Goal: Information Seeking & Learning: Learn about a topic

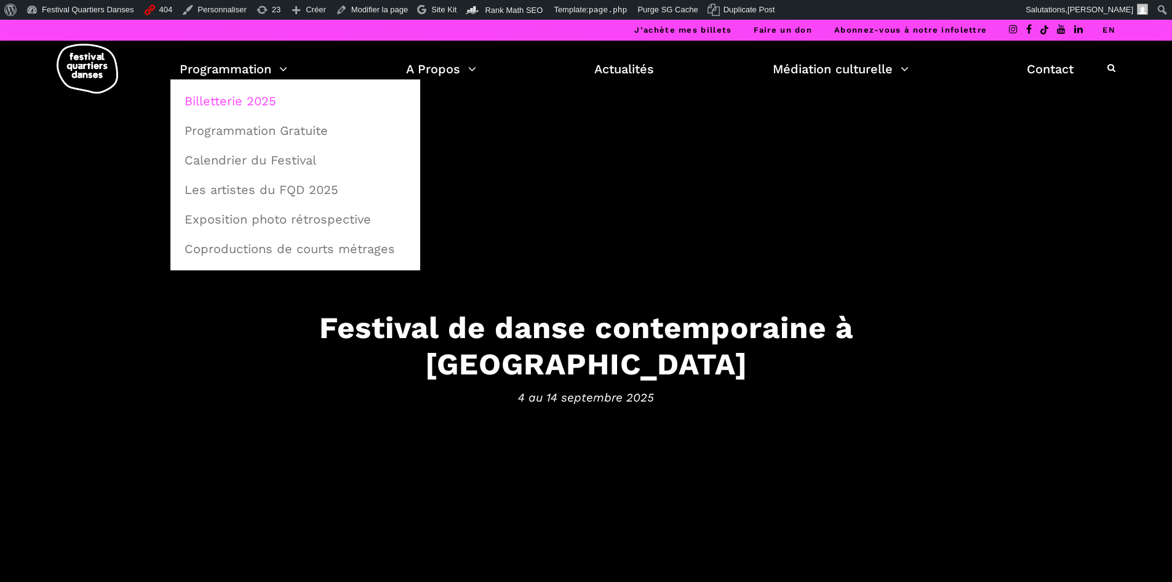
click at [215, 95] on link "Billetterie 2025" at bounding box center [295, 101] width 236 height 28
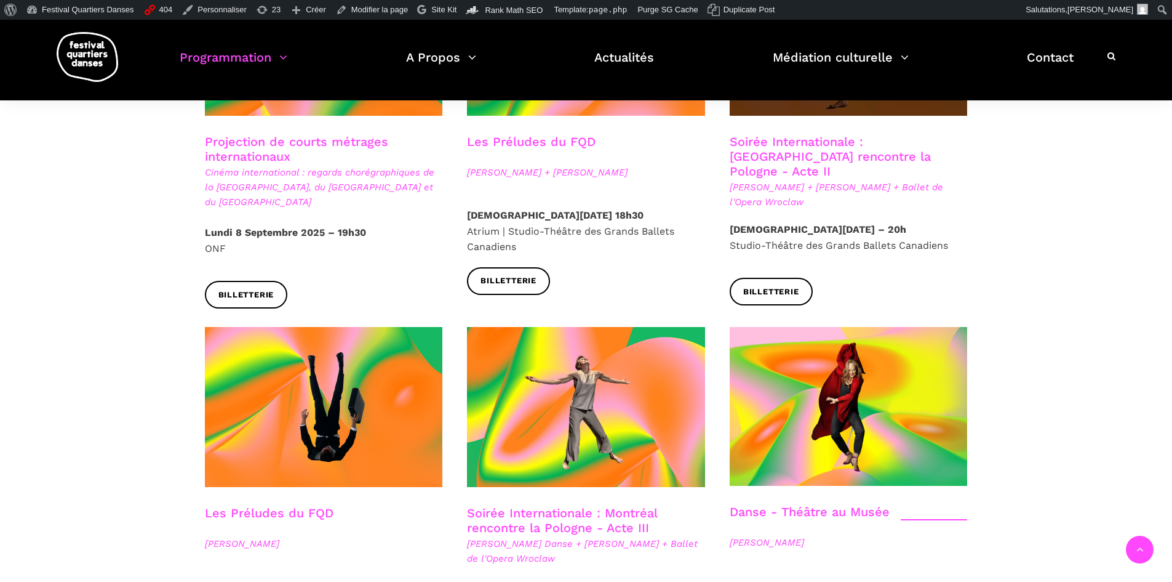
scroll to position [1108, 0]
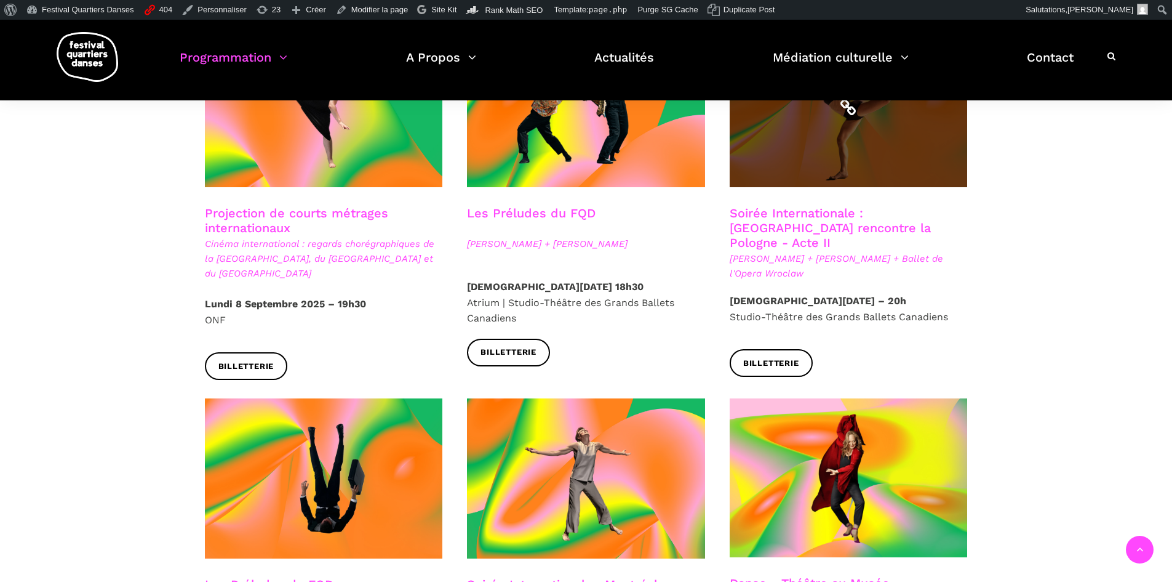
click at [852, 145] on span at bounding box center [849, 107] width 238 height 159
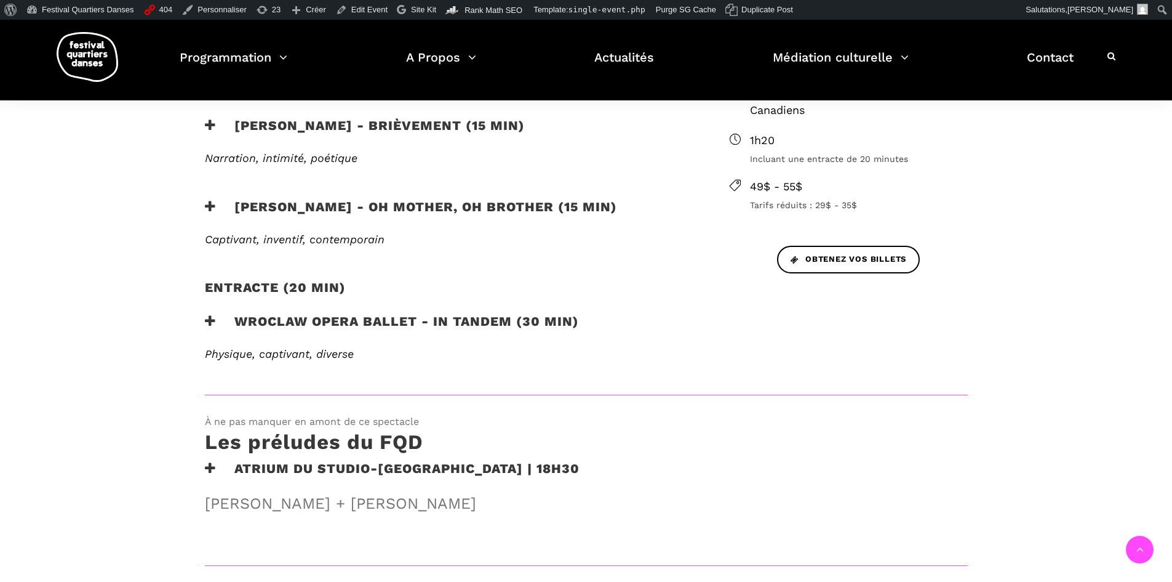
scroll to position [431, 0]
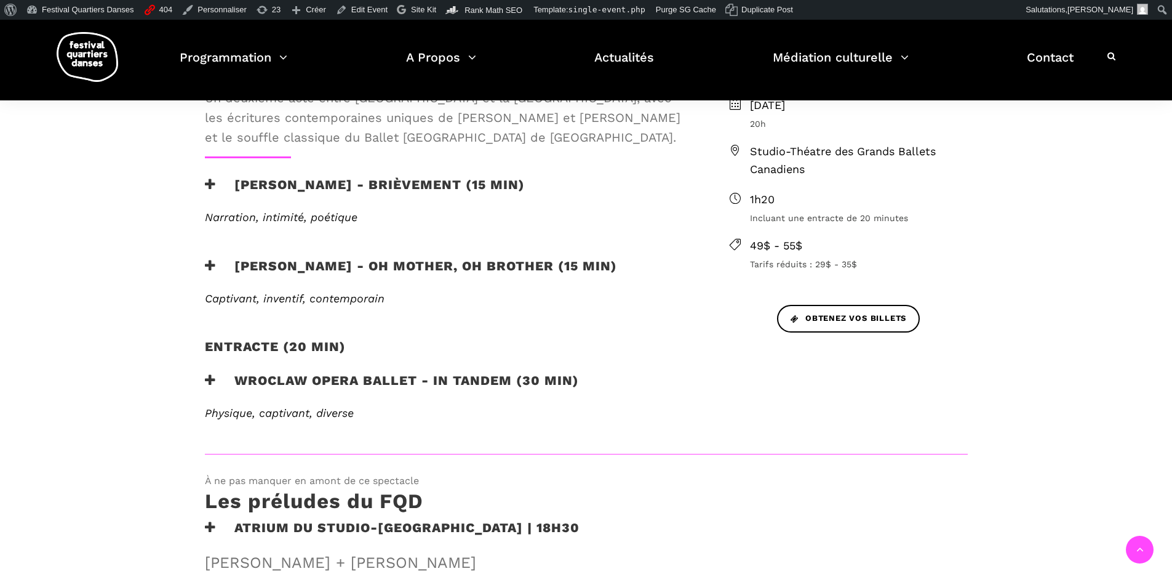
click at [293, 180] on h3 "Béatrice Larrivée - Brièvement (15 min)" at bounding box center [365, 192] width 320 height 31
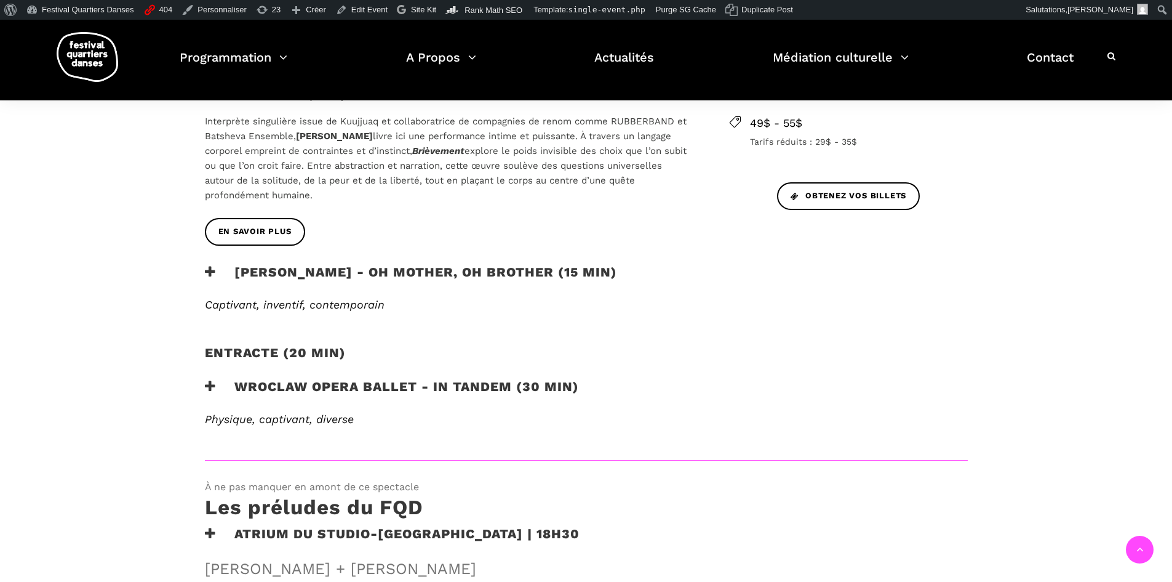
scroll to position [554, 0]
click at [277, 233] on span "En savoir plus" at bounding box center [254, 231] width 73 height 13
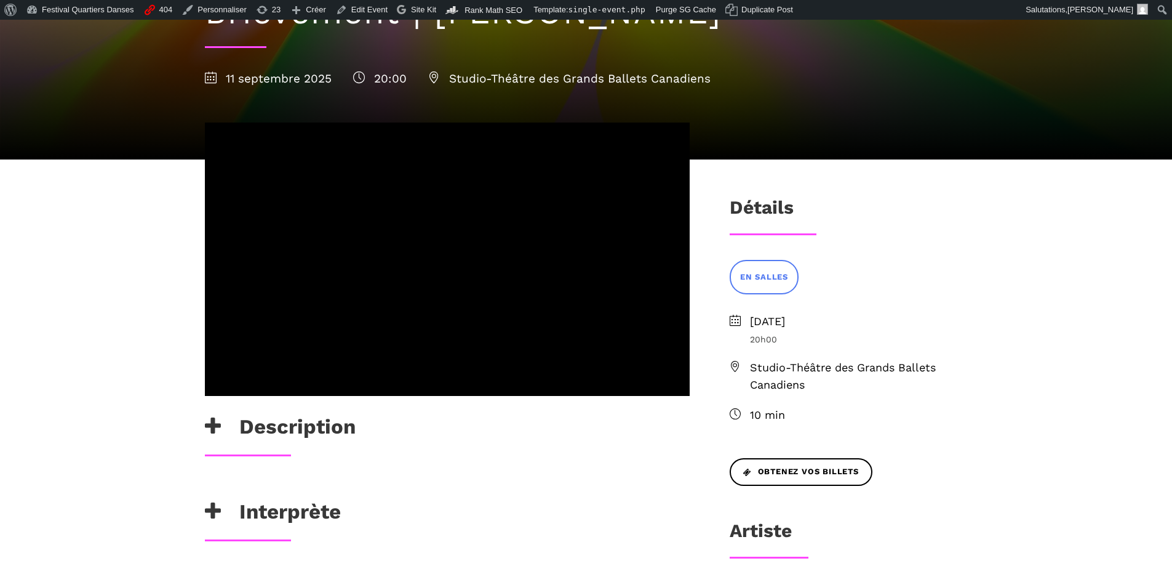
scroll to position [123, 0]
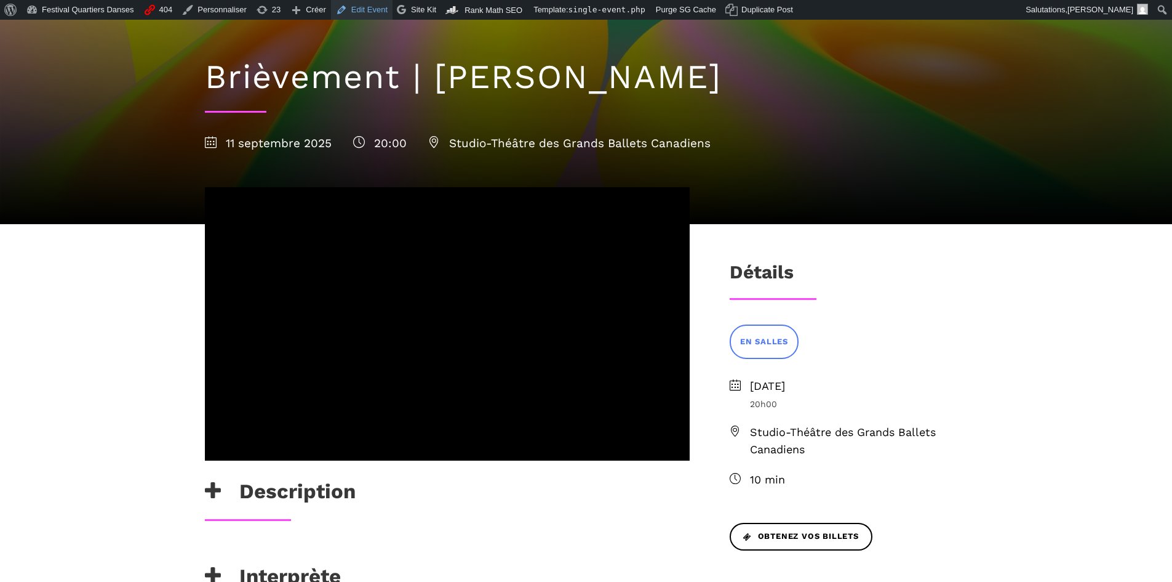
click at [374, 10] on link "Edit Event" at bounding box center [362, 10] width 62 height 20
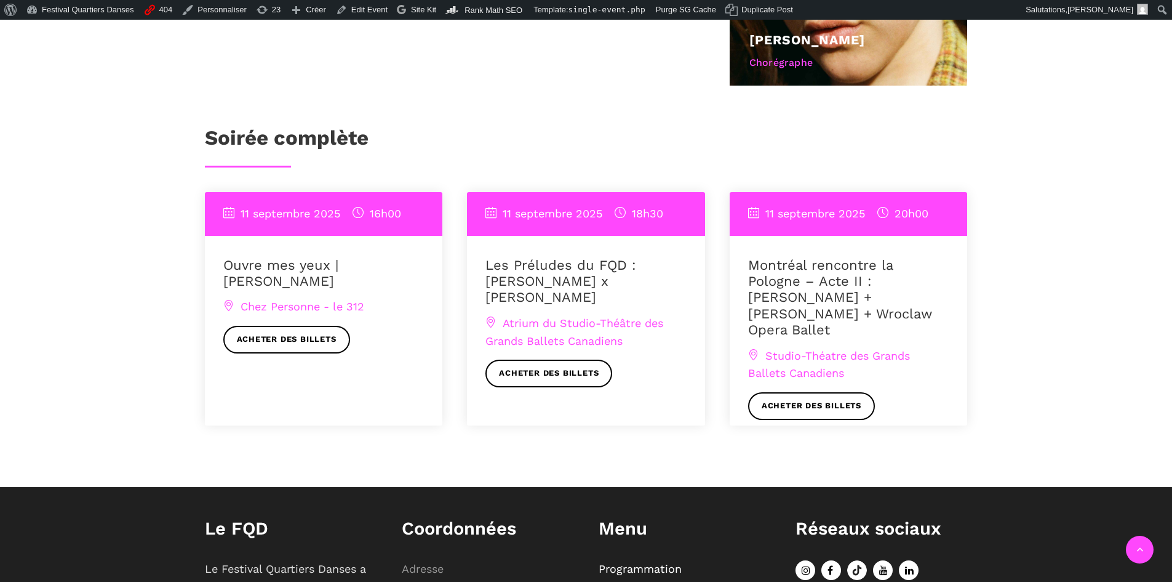
scroll to position [677, 0]
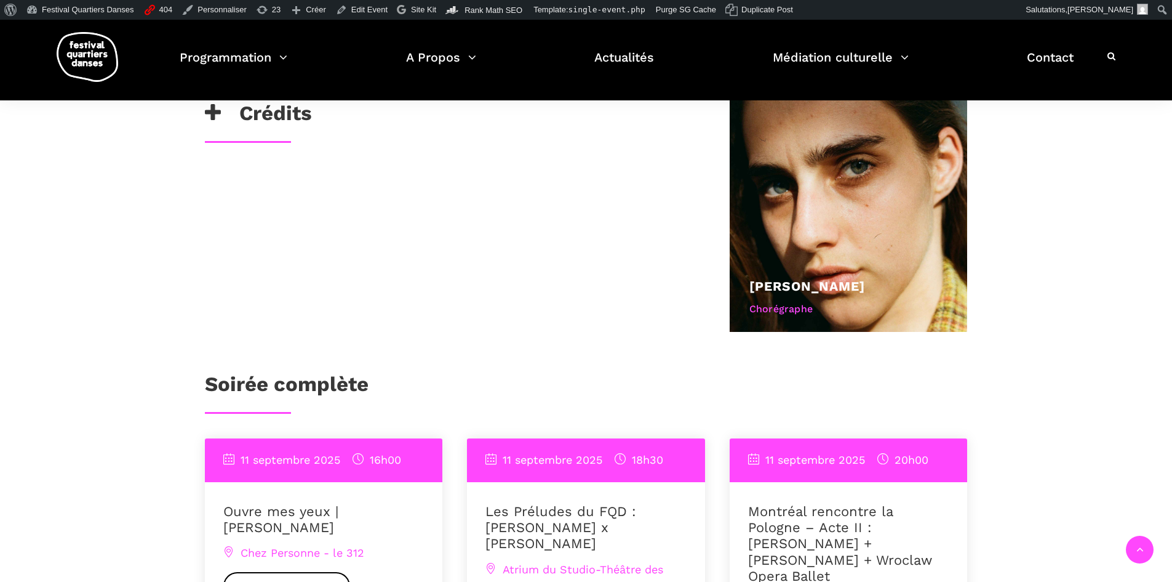
click at [223, 118] on h3 "Crédits" at bounding box center [258, 116] width 107 height 31
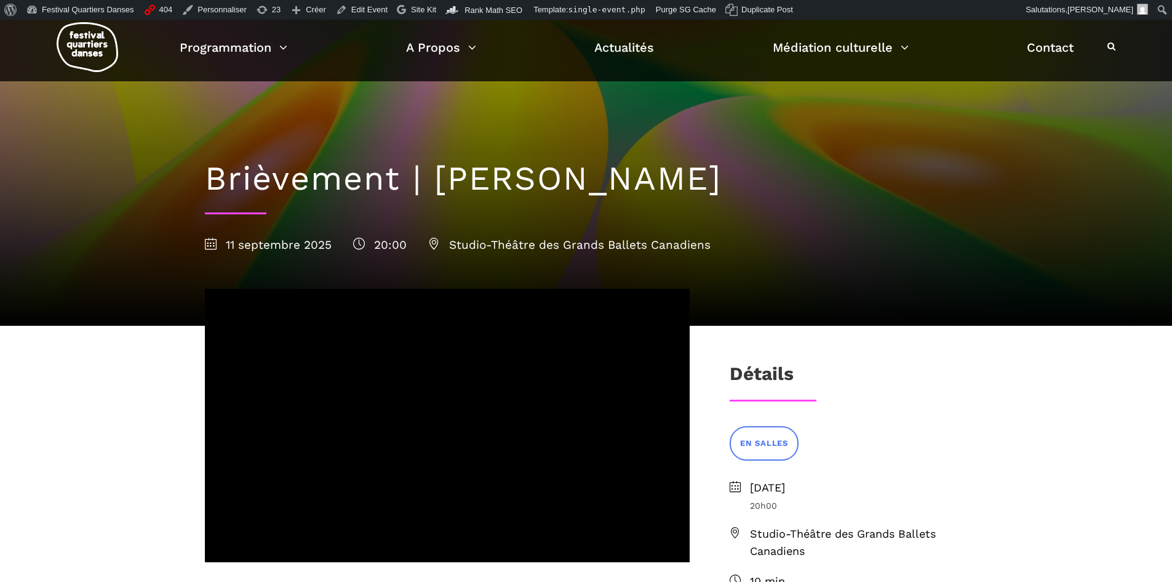
scroll to position [0, 0]
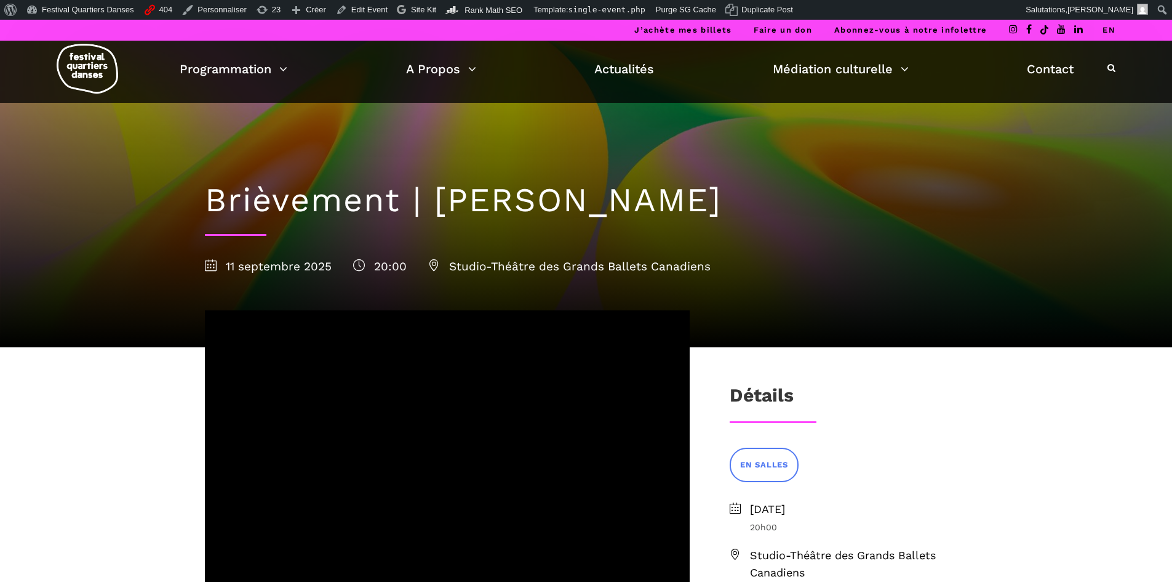
click at [1109, 28] on link "EN" at bounding box center [1109, 29] width 13 height 9
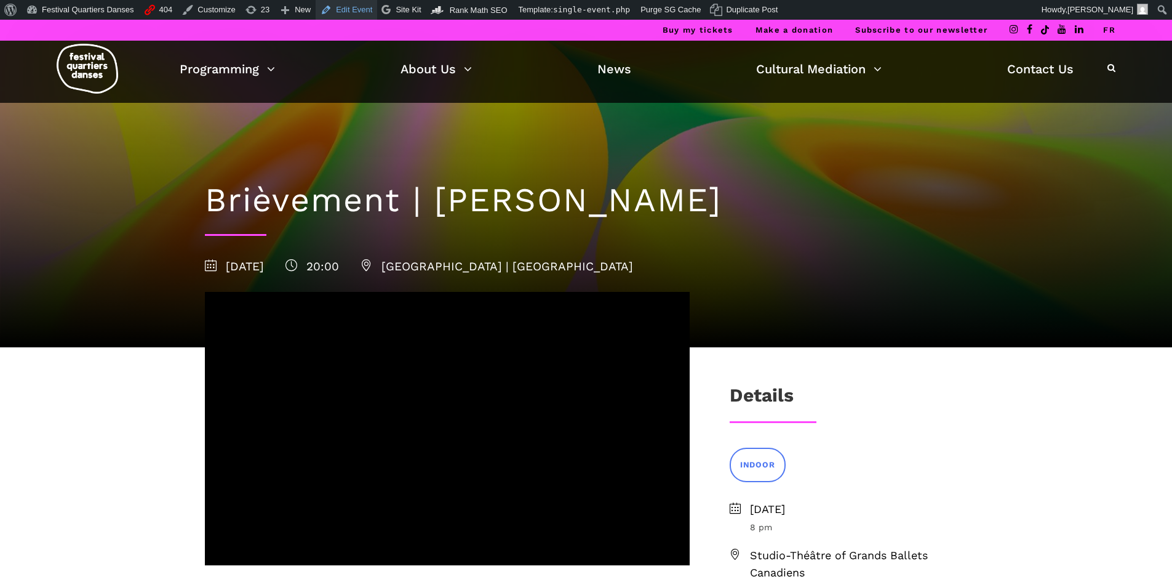
click at [348, 4] on link "Edit Event" at bounding box center [347, 10] width 62 height 20
click at [1111, 32] on link "FR" at bounding box center [1109, 29] width 12 height 9
